Goal: Transaction & Acquisition: Purchase product/service

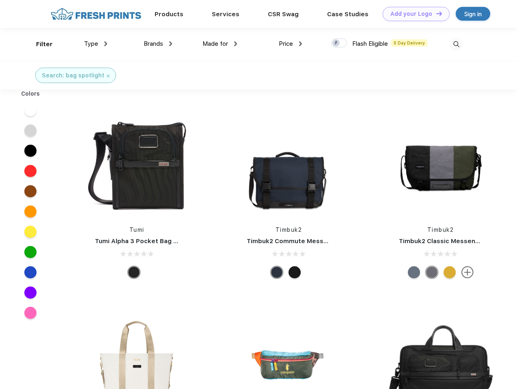
click at [413, 14] on link "Add your Logo Design Tool" at bounding box center [415, 14] width 67 height 14
click at [0, 0] on div "Design Tool" at bounding box center [0, 0] width 0 height 0
click at [435, 13] on link "Add your Logo Design Tool" at bounding box center [415, 14] width 67 height 14
click at [39, 44] on div "Filter" at bounding box center [44, 44] width 17 height 9
click at [96, 44] on span "Type" at bounding box center [91, 43] width 14 height 7
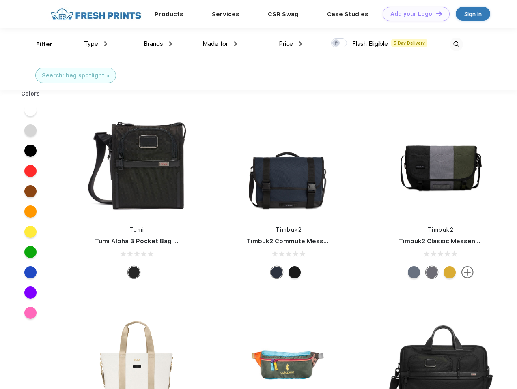
click at [158, 44] on span "Brands" at bounding box center [153, 43] width 19 height 7
click at [220, 44] on span "Made for" at bounding box center [215, 43] width 26 height 7
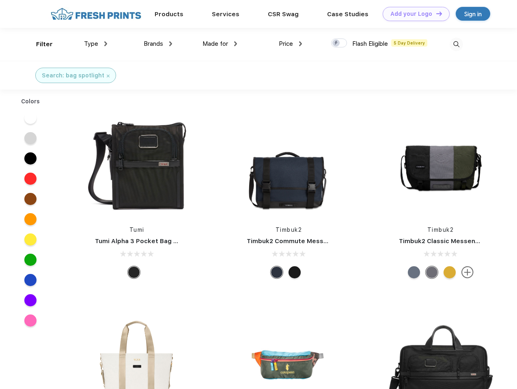
click at [290, 44] on span "Price" at bounding box center [286, 43] width 14 height 7
click at [339, 43] on div at bounding box center [339, 43] width 16 height 9
click at [336, 43] on input "checkbox" at bounding box center [333, 40] width 5 height 5
click at [456, 44] on img at bounding box center [455, 44] width 13 height 13
